Goal: Task Accomplishment & Management: Use online tool/utility

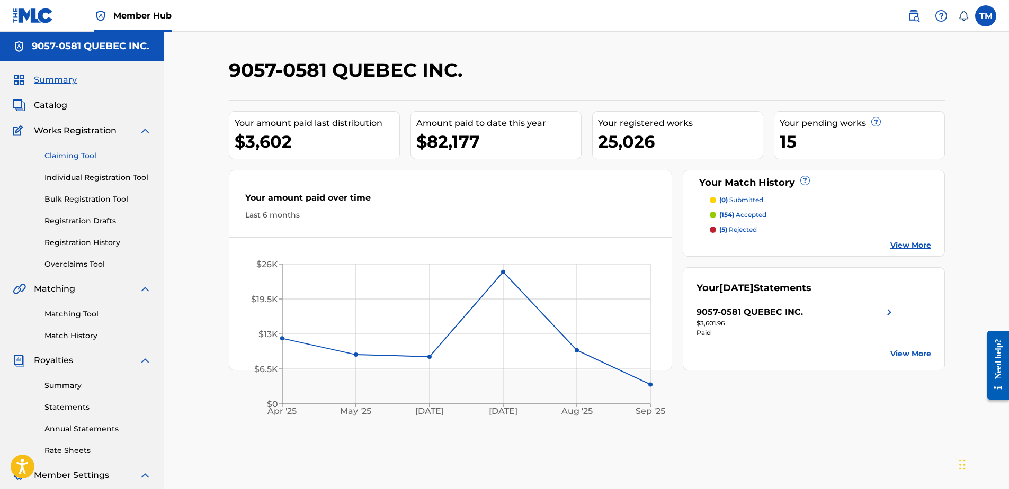
click at [79, 156] on link "Claiming Tool" at bounding box center [97, 155] width 107 height 11
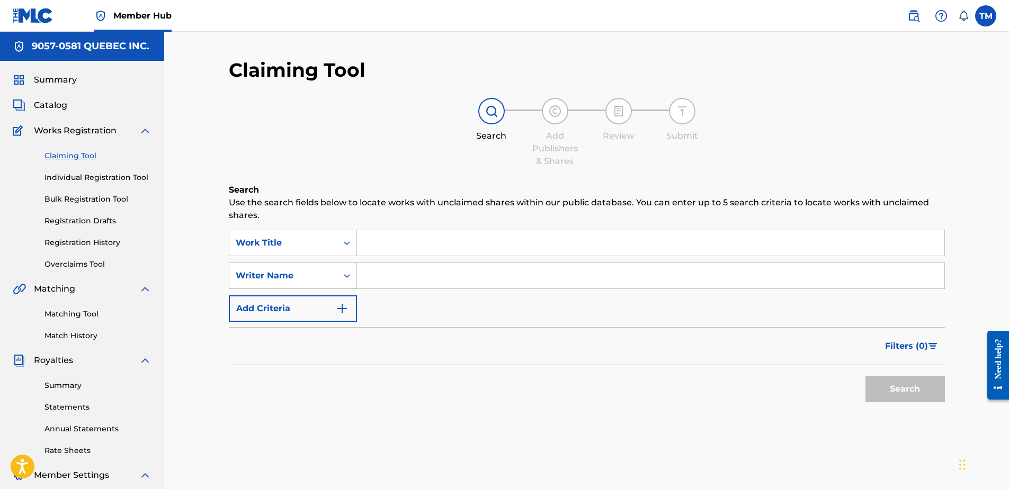
click at [398, 244] on input "Search Form" at bounding box center [650, 242] width 587 height 25
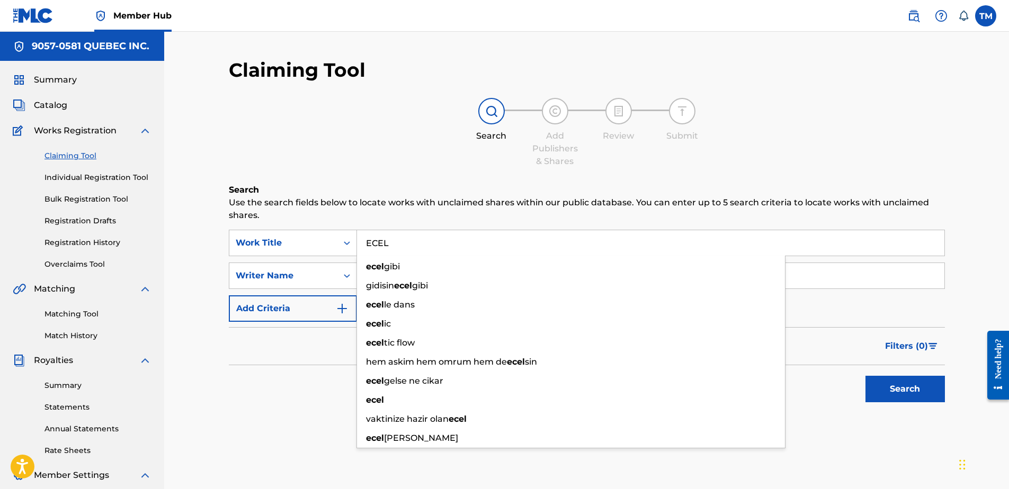
type input "ECEL"
click at [865, 376] on button "Search" at bounding box center [904, 389] width 79 height 26
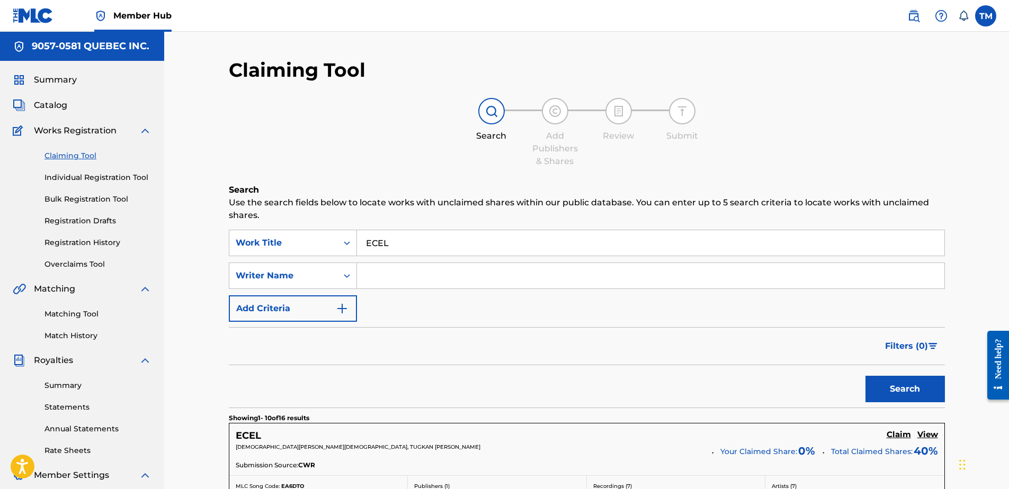
click at [389, 273] on input "Search Form" at bounding box center [650, 275] width 587 height 25
type input "streliski"
click at [865, 376] on button "Search" at bounding box center [904, 389] width 79 height 26
